Goal: Information Seeking & Learning: Learn about a topic

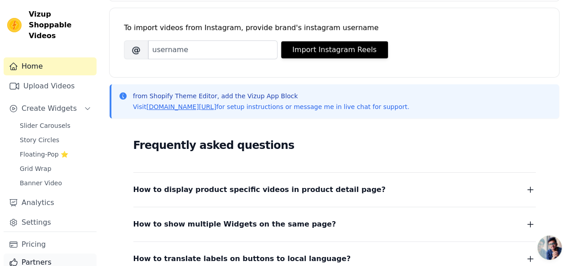
scroll to position [19, 0]
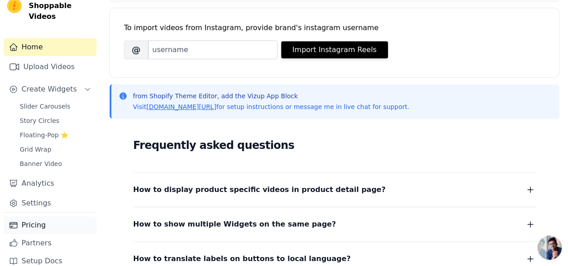
click at [37, 218] on link "Pricing" at bounding box center [50, 225] width 93 height 18
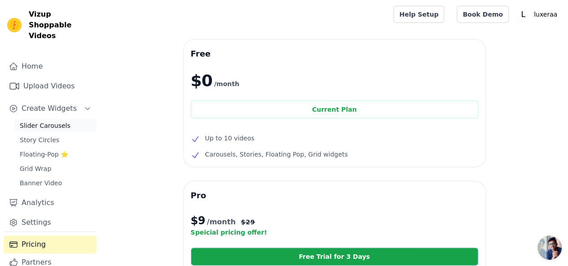
click at [46, 121] on span "Slider Carousels" at bounding box center [45, 125] width 51 height 9
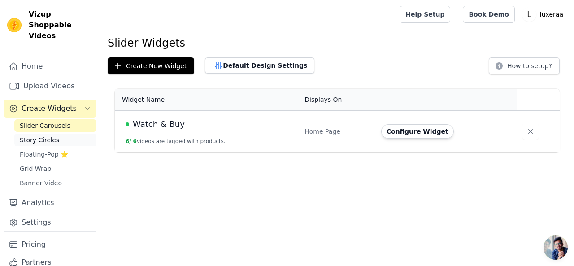
click at [43, 136] on span "Story Circles" at bounding box center [39, 140] width 39 height 9
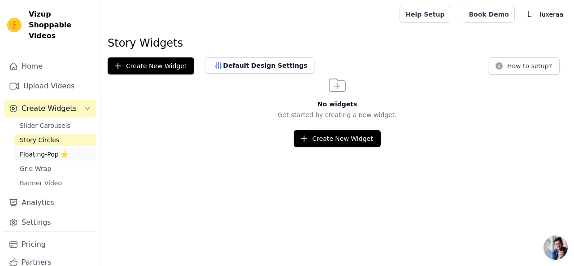
click at [41, 150] on span "Floating-Pop ⭐" at bounding box center [44, 154] width 48 height 9
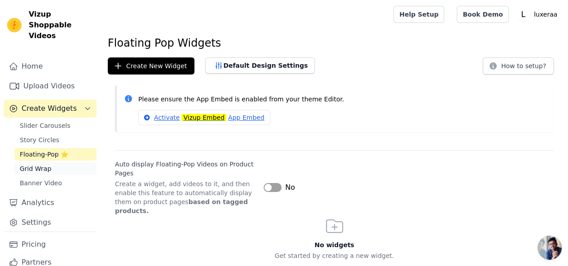
click at [42, 164] on span "Grid Wrap" at bounding box center [35, 168] width 31 height 9
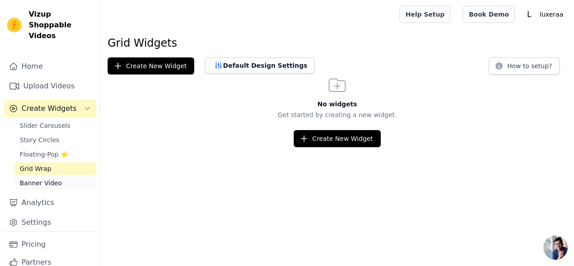
click at [46, 177] on link "Banner Video" at bounding box center [55, 183] width 82 height 13
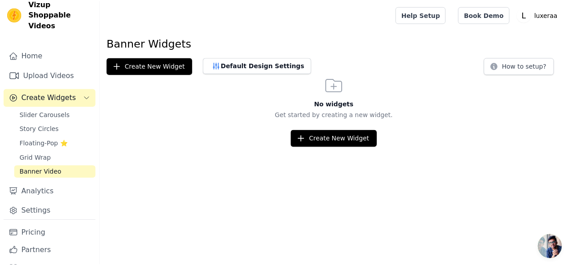
scroll to position [19, 0]
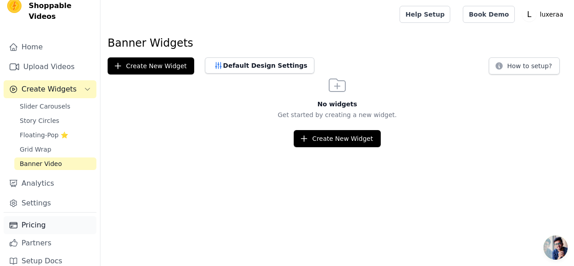
click at [34, 218] on link "Pricing" at bounding box center [50, 225] width 93 height 18
